Goal: Contribute content: Add original content to the website for others to see

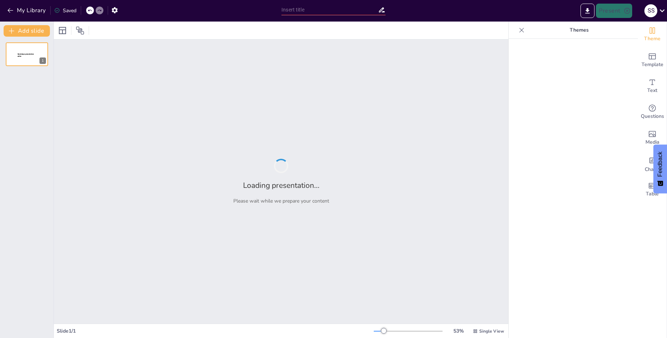
type input "Sejarah Komputer: Perkembangan dari Generasi 1 ke Generasi Terbaru"
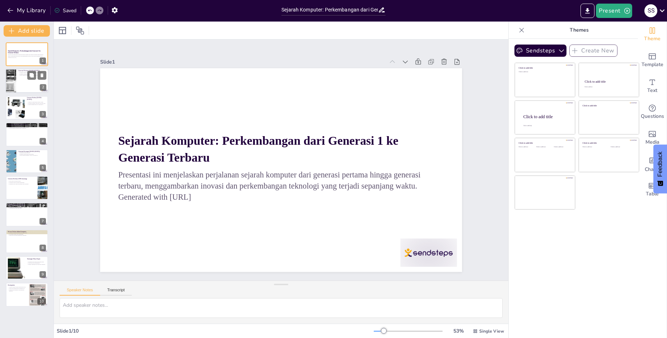
click at [21, 80] on div at bounding box center [26, 81] width 43 height 24
type textarea "Tabung vakum adalah komponen utama dalam komputer generasi pertama, yang berfun…"
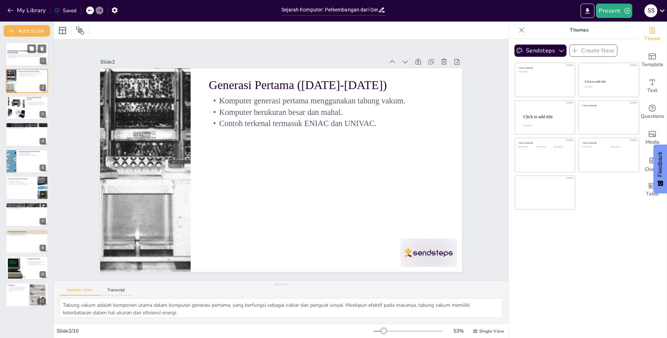
click at [14, 53] on div "Presentasi ini menjelaskan perjalanan sejarah komputer dari generasi pertama hi…" at bounding box center [27, 55] width 39 height 5
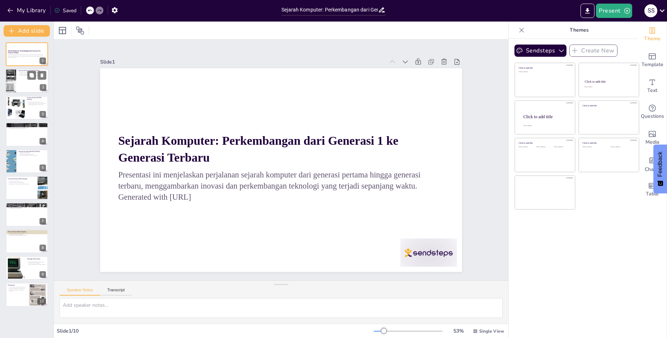
click at [23, 86] on div at bounding box center [26, 81] width 43 height 24
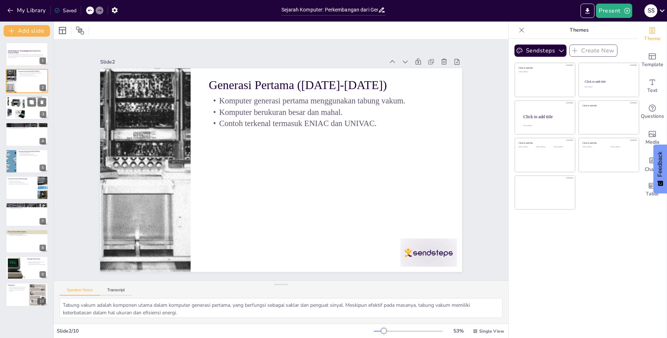
click at [22, 104] on div at bounding box center [16, 108] width 36 height 22
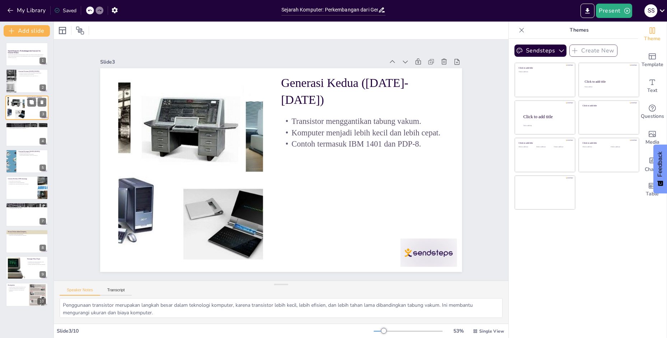
click at [20, 116] on div at bounding box center [16, 108] width 36 height 22
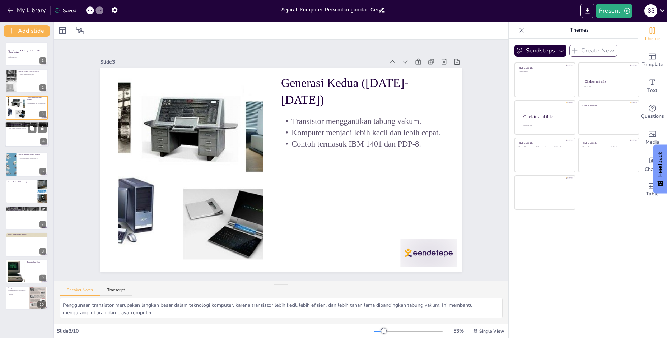
click at [20, 135] on div at bounding box center [26, 134] width 43 height 24
type textarea "Sirkuit terpadu merupakan inovasi yang memungkinkan penggabungan banyak kompone…"
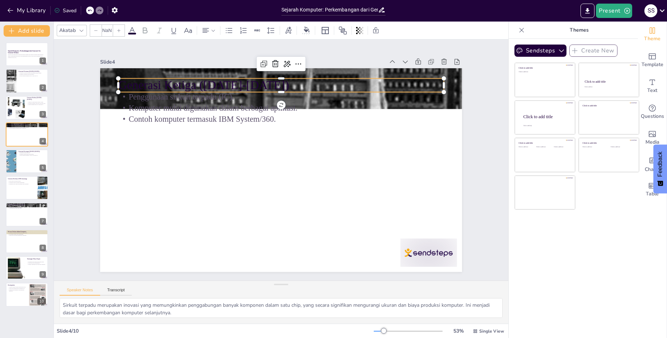
type input "48"
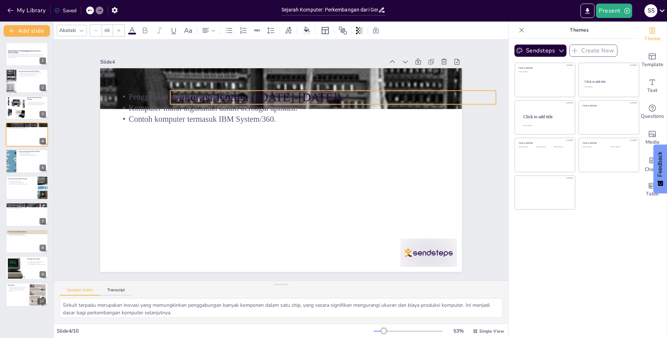
drag, startPoint x: 116, startPoint y: 83, endPoint x: 161, endPoint y: 95, distance: 46.7
click at [188, 128] on div "Generasi Ketiga (1964-1971) Penggunaan sirkuit terpadu (IC). Komputer mulai dig…" at bounding box center [334, 234] width 293 height 212
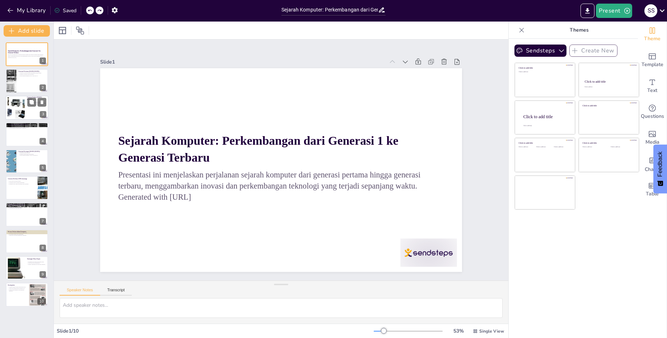
click at [21, 113] on div at bounding box center [16, 108] width 36 height 22
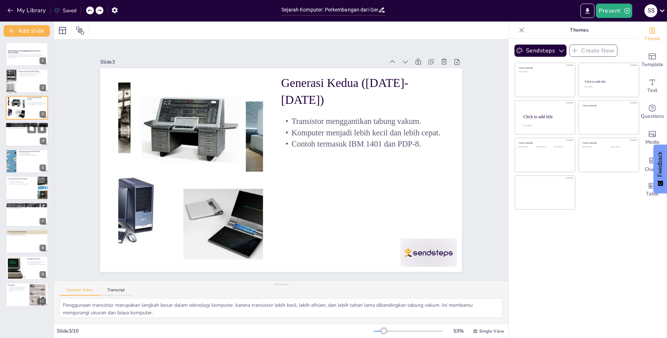
click at [19, 140] on div at bounding box center [26, 134] width 43 height 24
type textarea "Sirkuit terpadu merupakan inovasi yang memungkinkan penggabungan banyak kompone…"
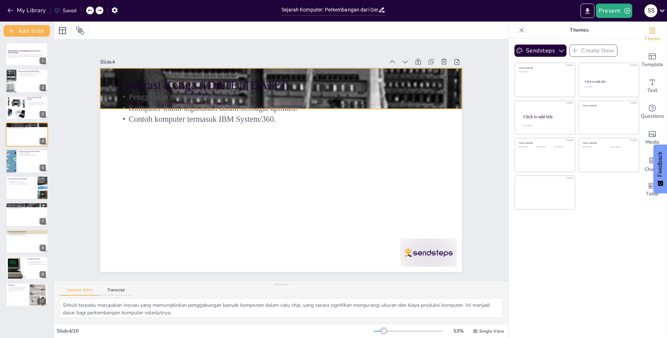
click at [107, 79] on div at bounding box center [303, 91] width 418 height 341
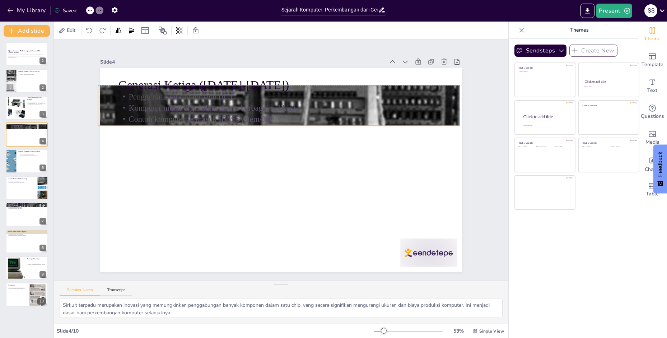
drag, startPoint x: 118, startPoint y: 91, endPoint x: 116, endPoint y: 109, distance: 17.7
click at [137, 109] on div "Penggunaan sirkuit terpadu (IC). Komputer mulai digunakan dalam berbagai aplika…" at bounding box center [297, 110] width 320 height 132
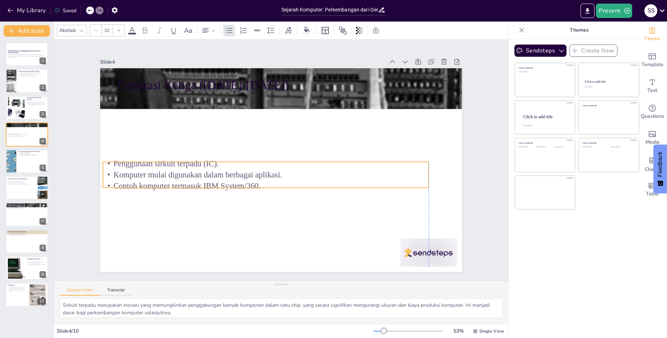
drag, startPoint x: 126, startPoint y: 116, endPoint x: 109, endPoint y: 183, distance: 68.8
click at [109, 183] on p "Contoh komputer termasuk IBM System/360." at bounding box center [262, 183] width 325 height 45
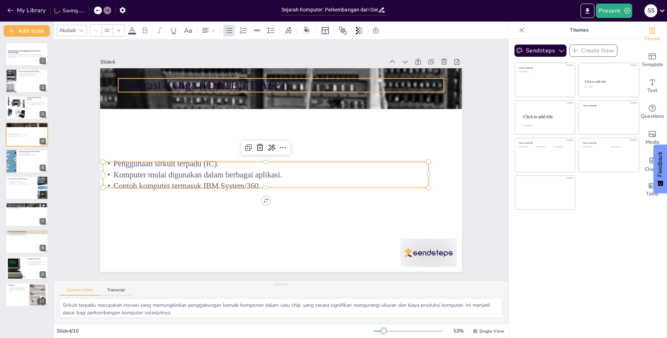
click at [167, 82] on p "Generasi Ketiga ([DATE]-[DATE])" at bounding box center [297, 87] width 322 height 84
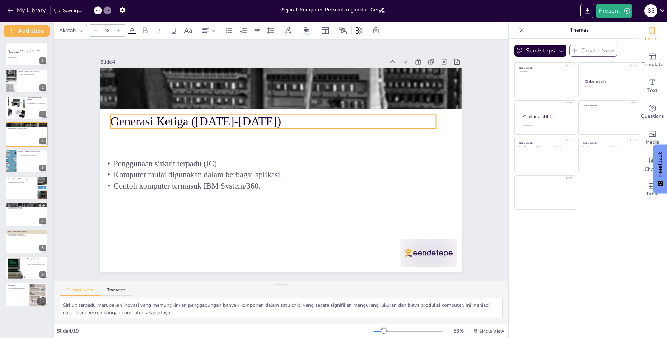
drag, startPoint x: 167, startPoint y: 82, endPoint x: 155, endPoint y: 137, distance: 56.2
click at [159, 118] on p "Generasi Ketiga ([DATE]-[DATE])" at bounding box center [272, 121] width 325 height 17
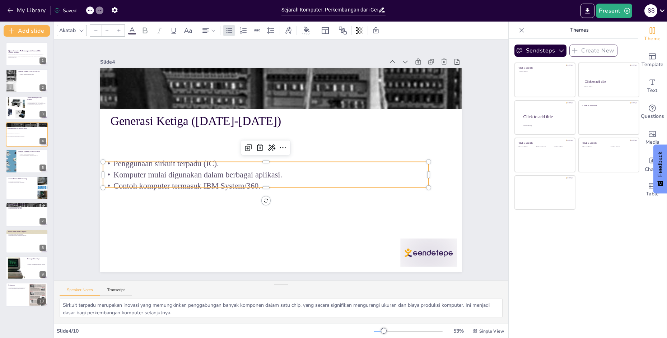
type input "32"
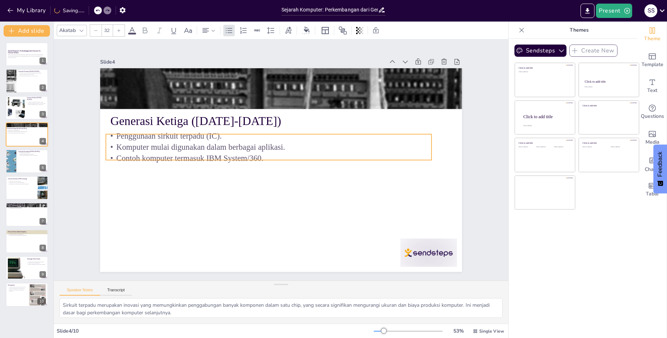
drag, startPoint x: 156, startPoint y: 161, endPoint x: 159, endPoint y: 134, distance: 27.8
click at [159, 134] on p "Penggunaan sirkuit terpadu (IC)." at bounding box center [271, 134] width 325 height 45
click at [24, 162] on div at bounding box center [26, 161] width 43 height 24
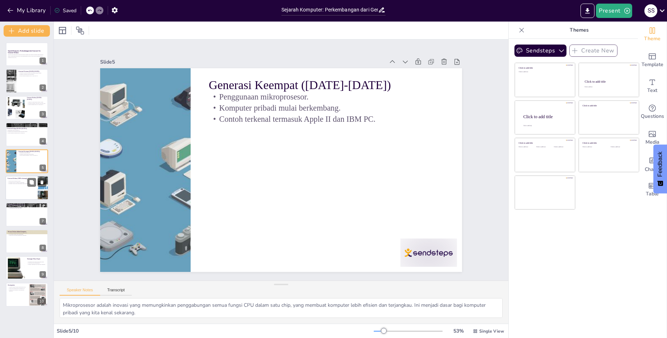
click at [13, 195] on div at bounding box center [26, 187] width 43 height 24
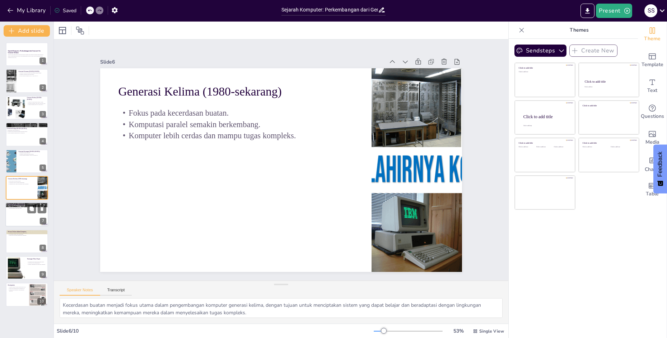
click at [20, 216] on div at bounding box center [26, 214] width 43 height 24
type textarea "Teknologi komputer telah mengubah metode kerja tradisional, memungkinkan otomat…"
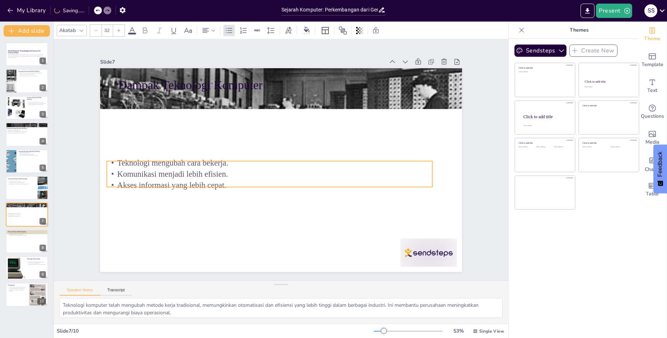
drag, startPoint x: 132, startPoint y: 136, endPoint x: 135, endPoint y: 126, distance: 10.3
click at [123, 182] on p "Akses informasi yang lebih cepat." at bounding box center [266, 183] width 325 height 45
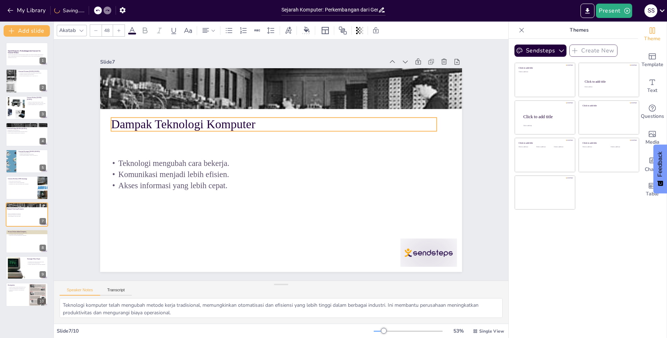
drag, startPoint x: 139, startPoint y: 84, endPoint x: 132, endPoint y: 123, distance: 39.8
click at [132, 123] on p "Dampak Teknologi Komputer" at bounding box center [281, 123] width 322 height 84
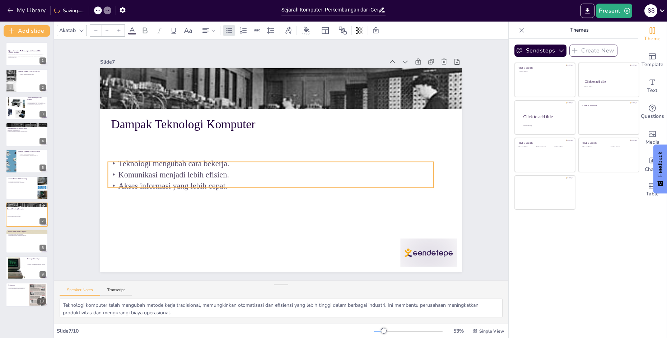
type input "32"
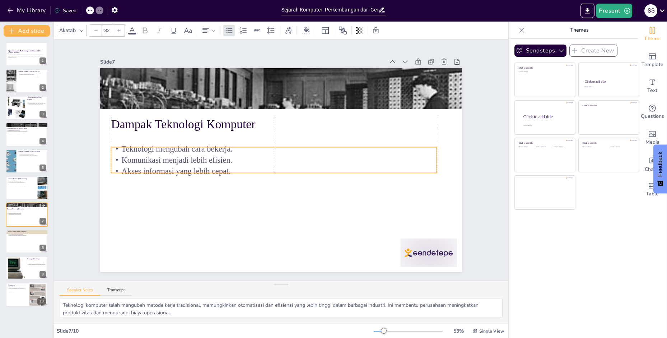
drag, startPoint x: 133, startPoint y: 157, endPoint x: 136, endPoint y: 140, distance: 17.1
click at [136, 140] on p "Teknologi mengubah cara bekerja." at bounding box center [275, 147] width 325 height 45
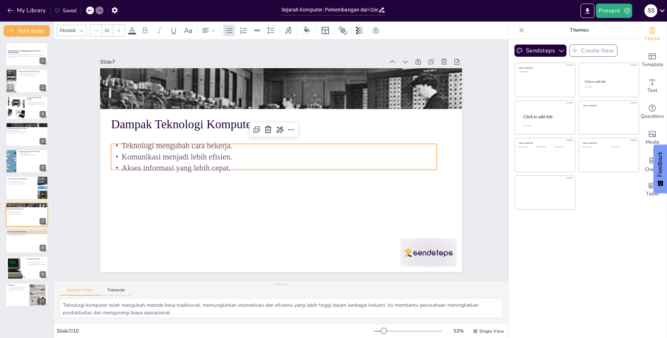
click at [136, 139] on p "Teknologi mengubah cara bekerja." at bounding box center [275, 144] width 325 height 45
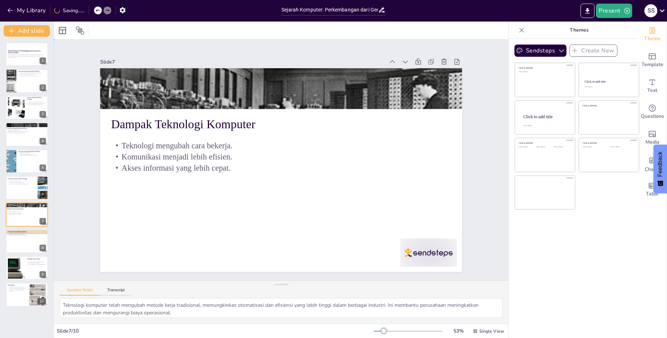
click at [136, 144] on p "Teknologi mengubah cara bekerja." at bounding box center [275, 144] width 325 height 45
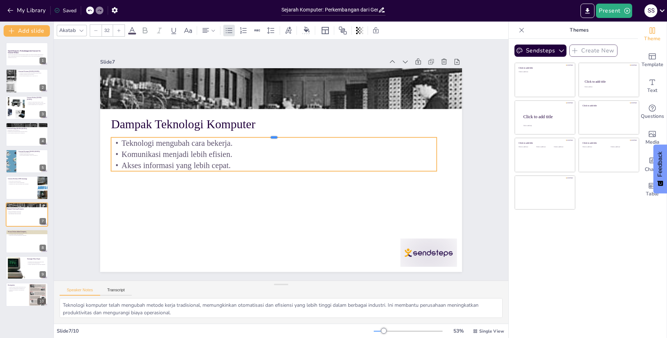
drag, startPoint x: 138, startPoint y: 141, endPoint x: 140, endPoint y: 134, distance: 6.7
click at [140, 134] on div at bounding box center [276, 134] width 324 height 40
drag, startPoint x: 31, startPoint y: 235, endPoint x: 47, endPoint y: 213, distance: 26.9
click at [31, 234] on icon at bounding box center [31, 235] width 4 height 4
type textarea "Komputasi kuantum adalah inovasi yang menjanjikan untuk mengubah cara kita memp…"
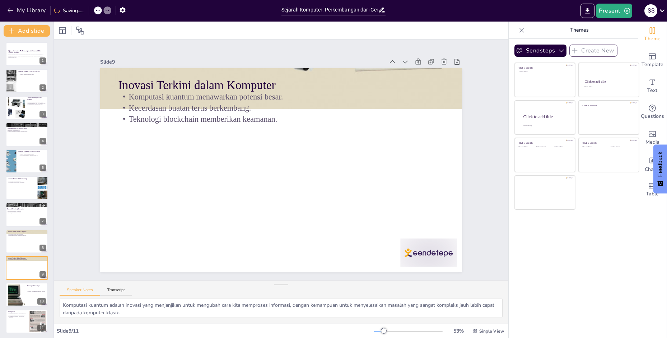
scroll to position [1, 0]
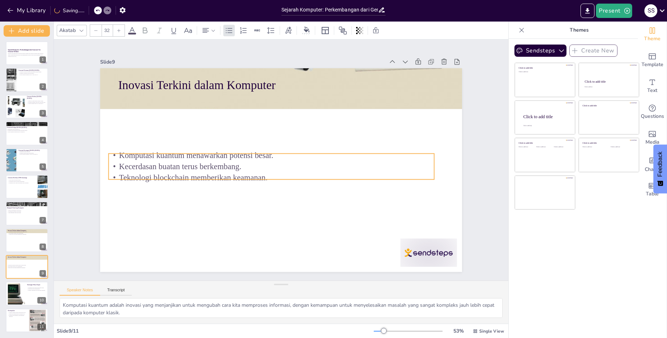
drag, startPoint x: 149, startPoint y: 108, endPoint x: 142, endPoint y: 151, distance: 43.7
click at [140, 166] on p "Kecerdasan buatan terus berkembang." at bounding box center [270, 165] width 325 height 45
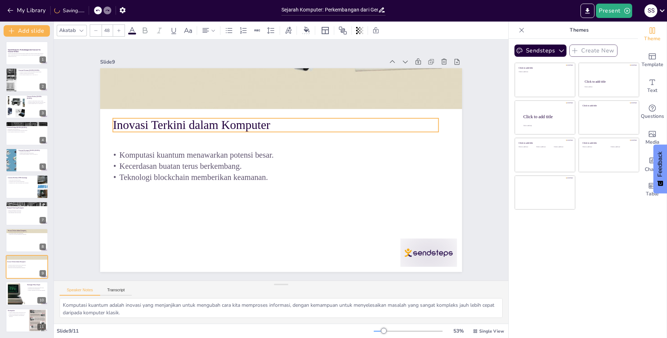
drag, startPoint x: 158, startPoint y: 80, endPoint x: 153, endPoint y: 126, distance: 45.9
click at [174, 121] on p "Inovasi Terkini dalam Komputer" at bounding box center [300, 130] width 253 height 230
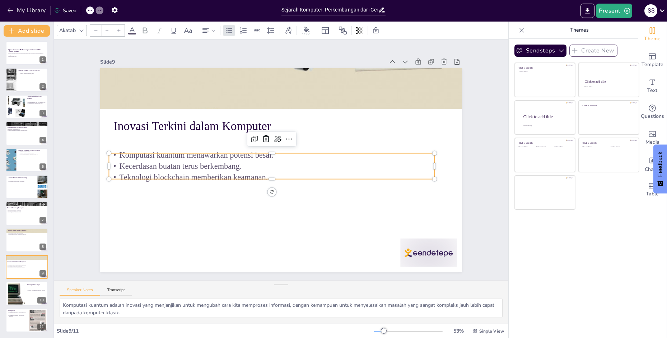
type input "32"
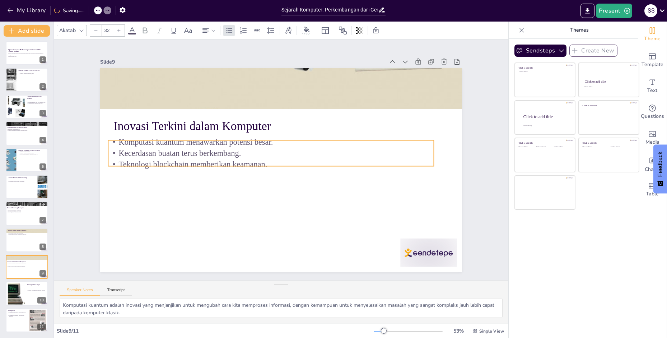
drag, startPoint x: 154, startPoint y: 150, endPoint x: 153, endPoint y: 137, distance: 12.9
click at [153, 137] on p "Komputasi kuantum menawarkan potensi besar." at bounding box center [274, 140] width 321 height 79
click at [21, 295] on div at bounding box center [16, 293] width 27 height 22
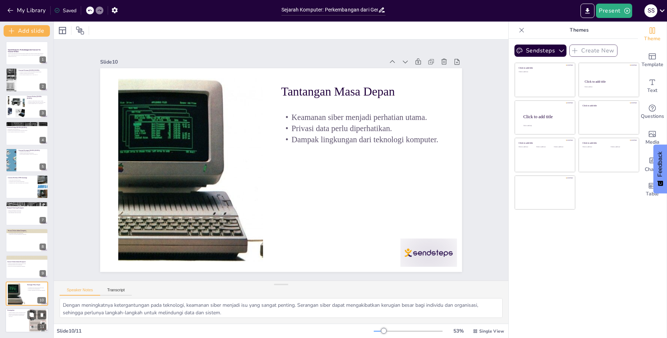
click at [13, 323] on div at bounding box center [26, 320] width 43 height 24
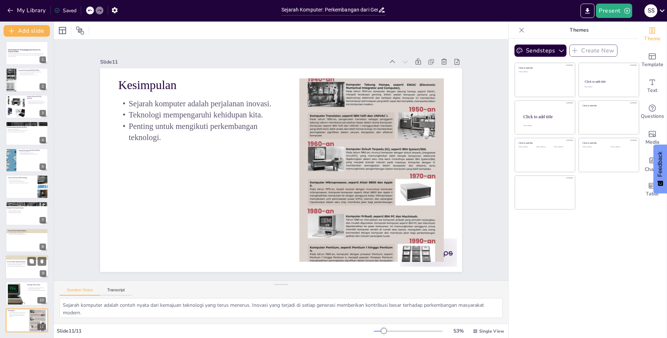
click at [22, 268] on div at bounding box center [26, 266] width 43 height 24
type textarea "Komputasi kuantum adalah inovasi yang menjanjikan untuk mengubah cara kita memp…"
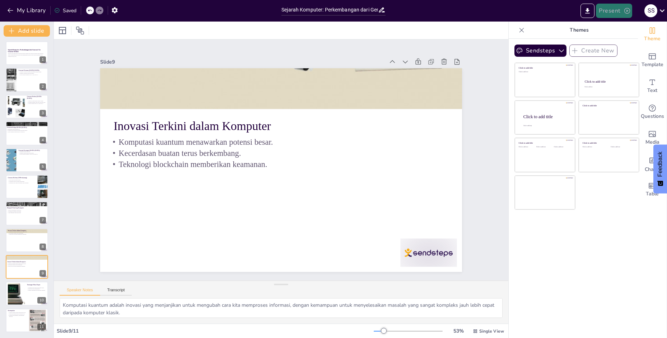
click at [620, 9] on button "Present" at bounding box center [614, 11] width 36 height 14
click at [613, 27] on li "Preview presentation" at bounding box center [624, 26] width 57 height 11
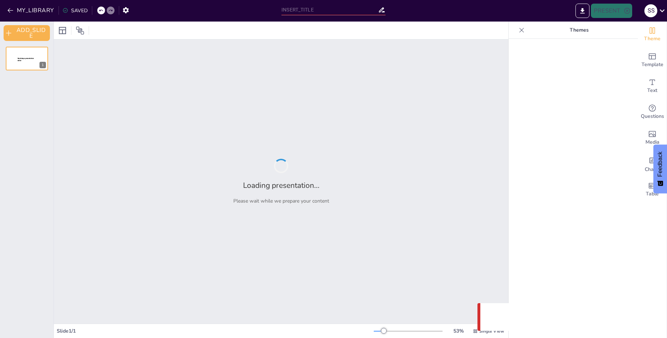
type input "Sejarah Komputer: Perkembangan dari Generasi 1 ke Generasi Terbaru"
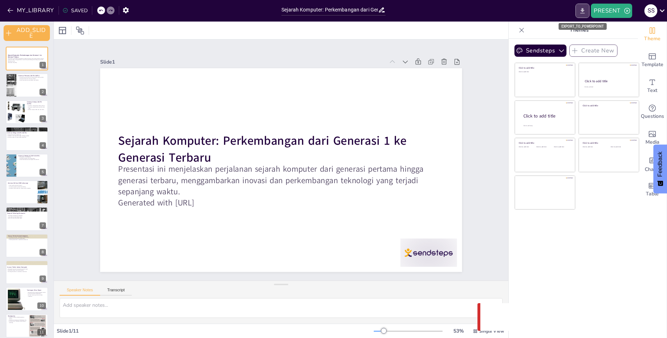
click at [584, 15] on button "EXPORT_TO_POWERPOINT" at bounding box center [582, 11] width 14 height 14
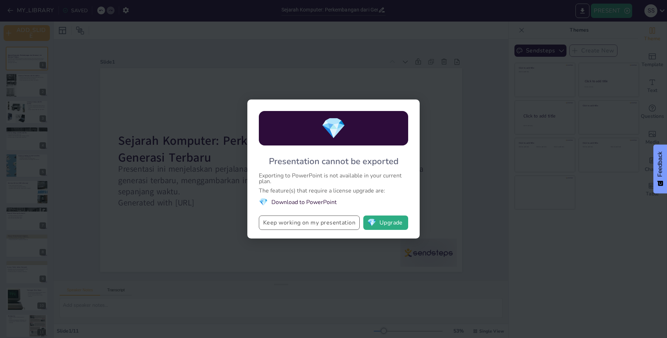
click at [319, 224] on button "Keep working on my presentation" at bounding box center [309, 222] width 101 height 14
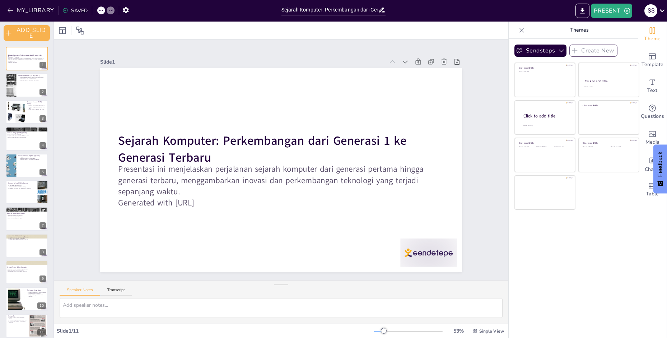
click at [621, 210] on div "Sendsteps Create New Click to add title Click to add text Click to add title Cl…" at bounding box center [573, 188] width 129 height 299
click at [580, 10] on icon "EXPORT_TO_POWERPOINT" at bounding box center [583, 11] width 8 height 8
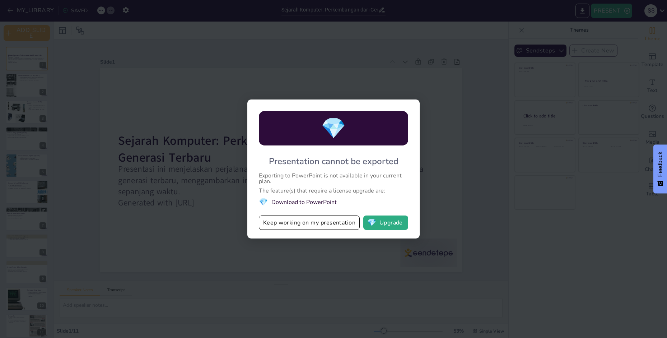
click at [352, 255] on div "💎 Presentation cannot be exported Exporting to PowerPoint is not available in y…" at bounding box center [333, 169] width 667 height 338
click at [378, 220] on button "💎 Upgrade" at bounding box center [385, 222] width 45 height 14
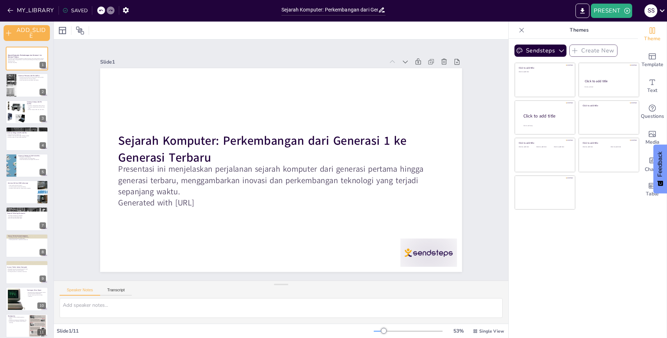
drag, startPoint x: 121, startPoint y: 11, endPoint x: 109, endPoint y: 28, distance: 20.5
click at [102, 35] on div at bounding box center [281, 31] width 454 height 18
click at [124, 10] on icon "button" at bounding box center [126, 10] width 8 height 8
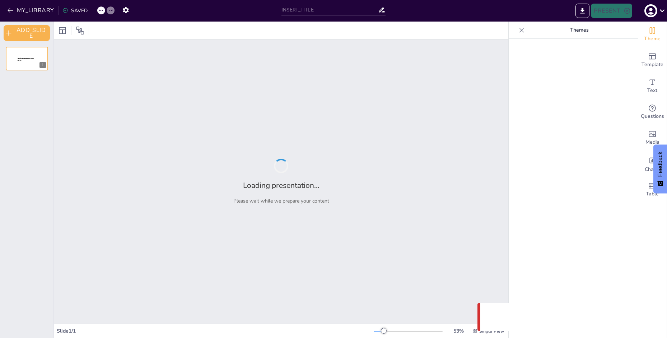
type input "Sejarah Komputer: Perkembangan dari Generasi 1 ke Generasi Terbaru"
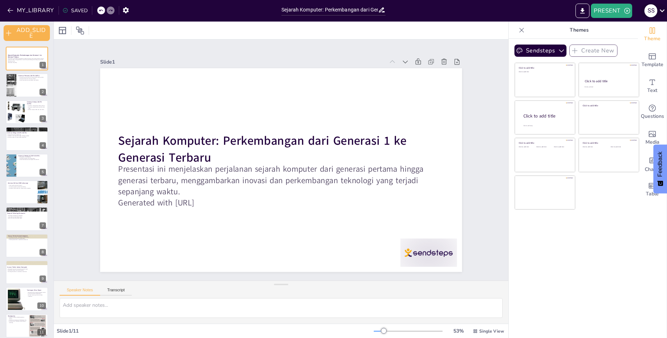
click at [664, 11] on icon at bounding box center [662, 11] width 10 height 10
click at [589, 202] on div at bounding box center [333, 169] width 667 height 338
click at [582, 12] on icon "EXPORT_TO_POWERPOINT" at bounding box center [583, 11] width 8 height 8
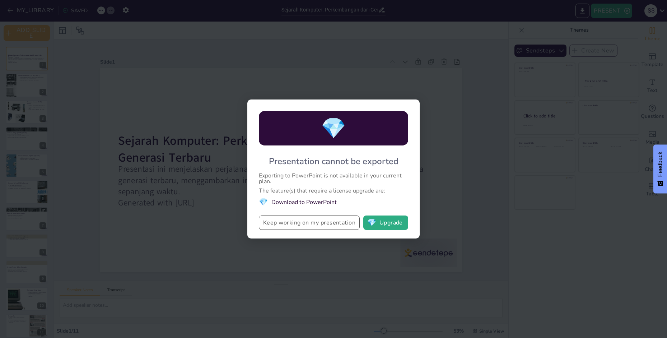
click at [339, 225] on button "Keep working on my presentation" at bounding box center [309, 222] width 101 height 14
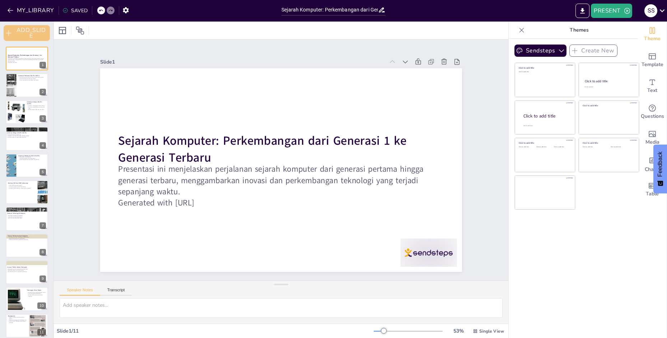
click at [35, 30] on button "ADD_SLIDE" at bounding box center [27, 33] width 46 height 16
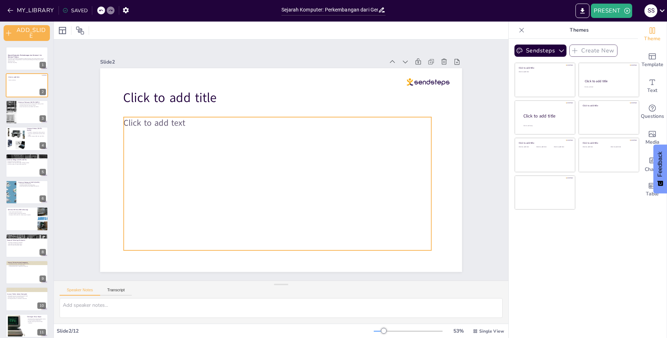
drag, startPoint x: 22, startPoint y: 83, endPoint x: 219, endPoint y: 144, distance: 206.0
click at [197, 153] on div "Click to add text" at bounding box center [266, 178] width 333 height 269
click at [458, 94] on icon at bounding box center [461, 97] width 6 height 7
type textarea "Tabung vakum adalah komponen utama dalam komputer generasi pertama, yang berfun…"
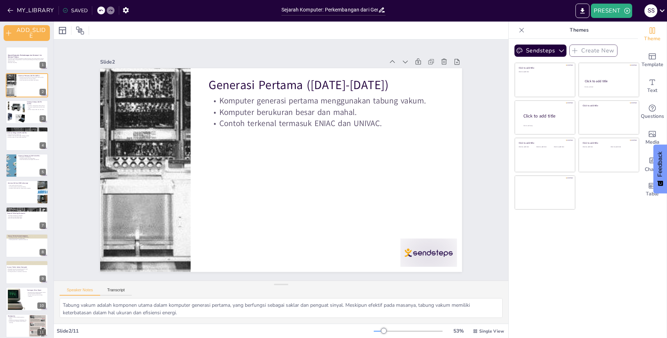
click at [78, 9] on div "SAVED" at bounding box center [74, 10] width 25 height 7
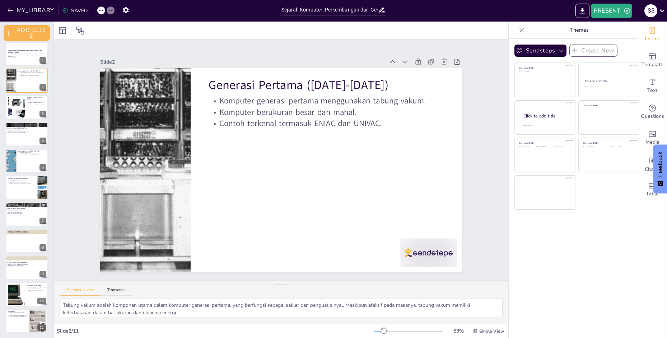
scroll to position [5, 0]
click at [71, 8] on div "SAVED" at bounding box center [74, 10] width 25 height 7
click at [107, 290] on button "Transcript" at bounding box center [116, 291] width 32 height 8
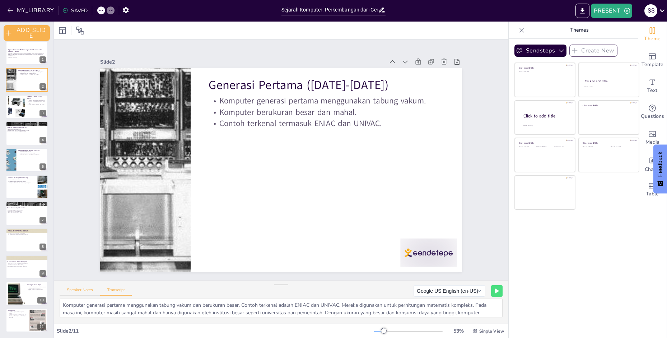
click at [87, 291] on button "Speaker Notes" at bounding box center [80, 291] width 41 height 8
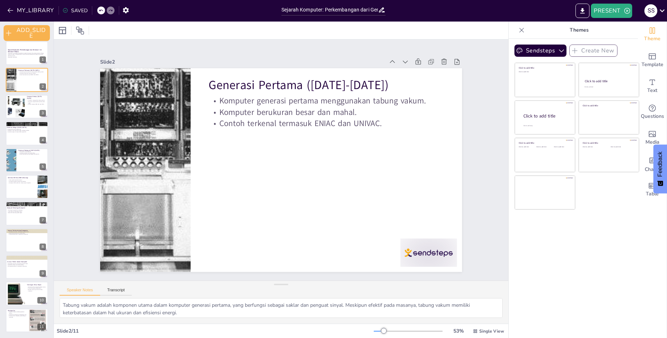
click at [518, 31] on icon at bounding box center [521, 30] width 7 height 7
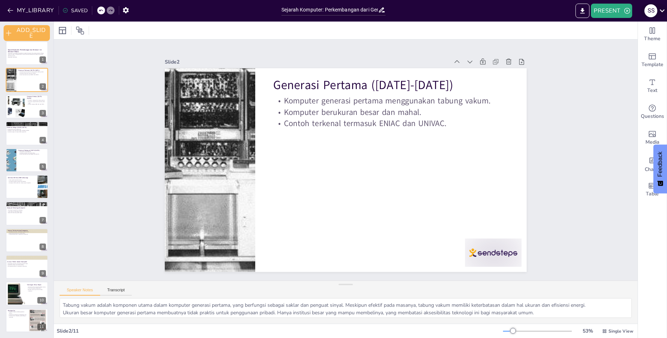
click at [661, 9] on icon at bounding box center [662, 11] width 10 height 10
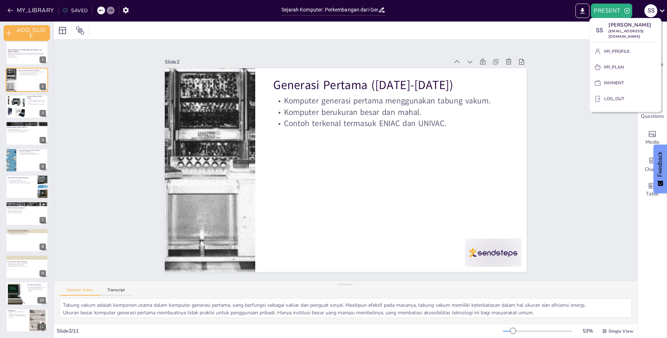
drag, startPoint x: 586, startPoint y: 115, endPoint x: 589, endPoint y: 61, distance: 54.6
click at [586, 109] on div at bounding box center [333, 169] width 667 height 338
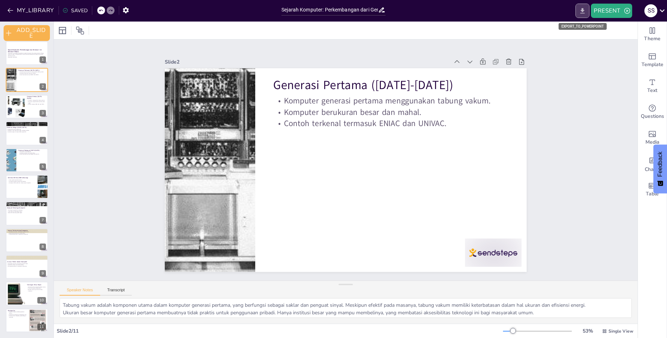
click at [577, 10] on button "EXPORT_TO_POWERPOINT" at bounding box center [582, 11] width 14 height 14
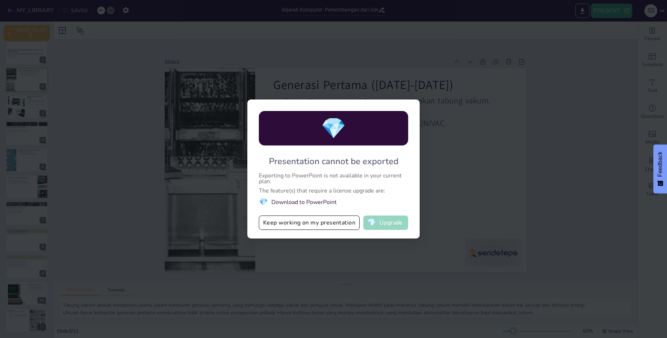
click at [382, 223] on button "💎 Upgrade" at bounding box center [385, 222] width 45 height 14
